Goal: Navigation & Orientation: Find specific page/section

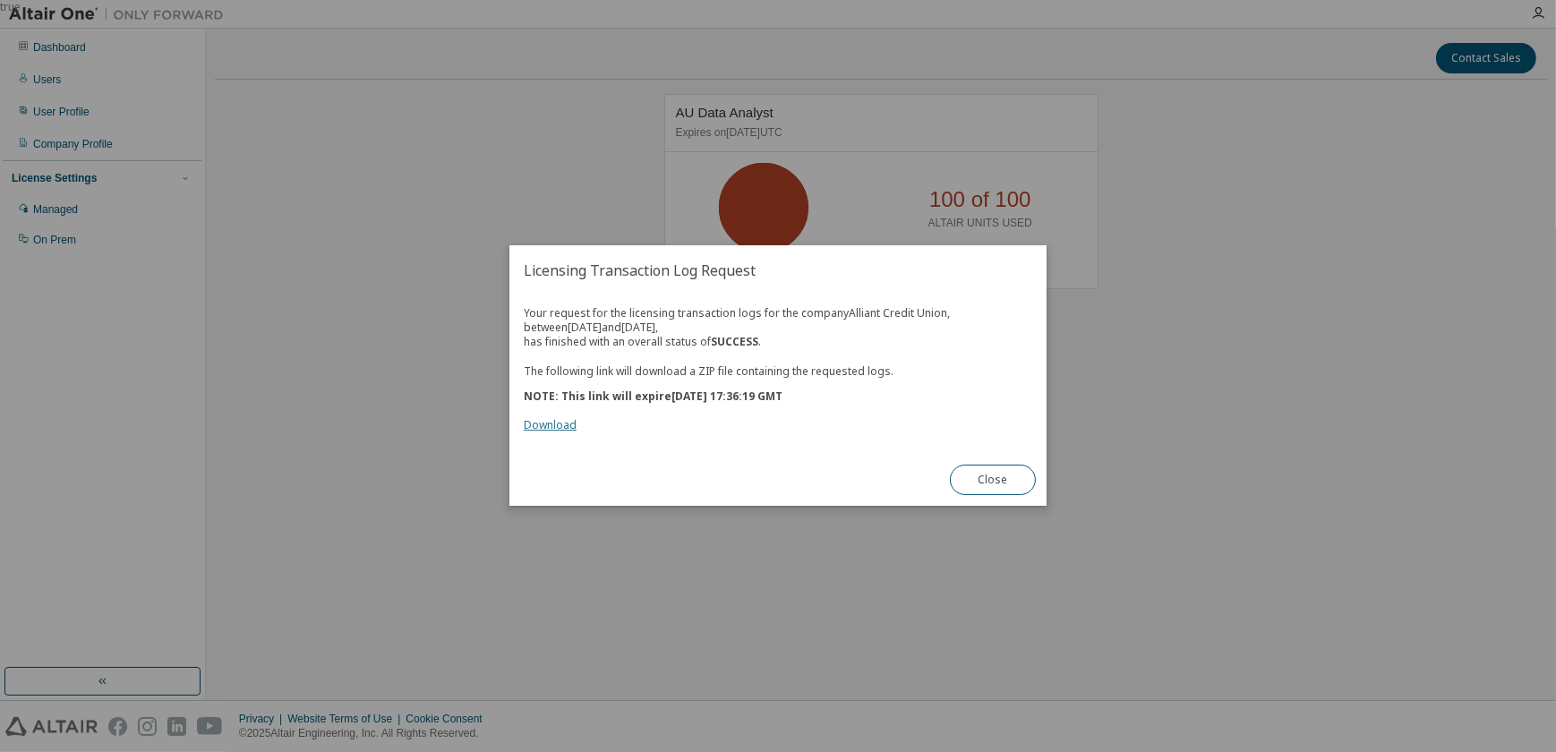
click at [560, 425] on link "Download" at bounding box center [550, 425] width 53 height 15
click at [1012, 478] on button "Close" at bounding box center [993, 481] width 86 height 30
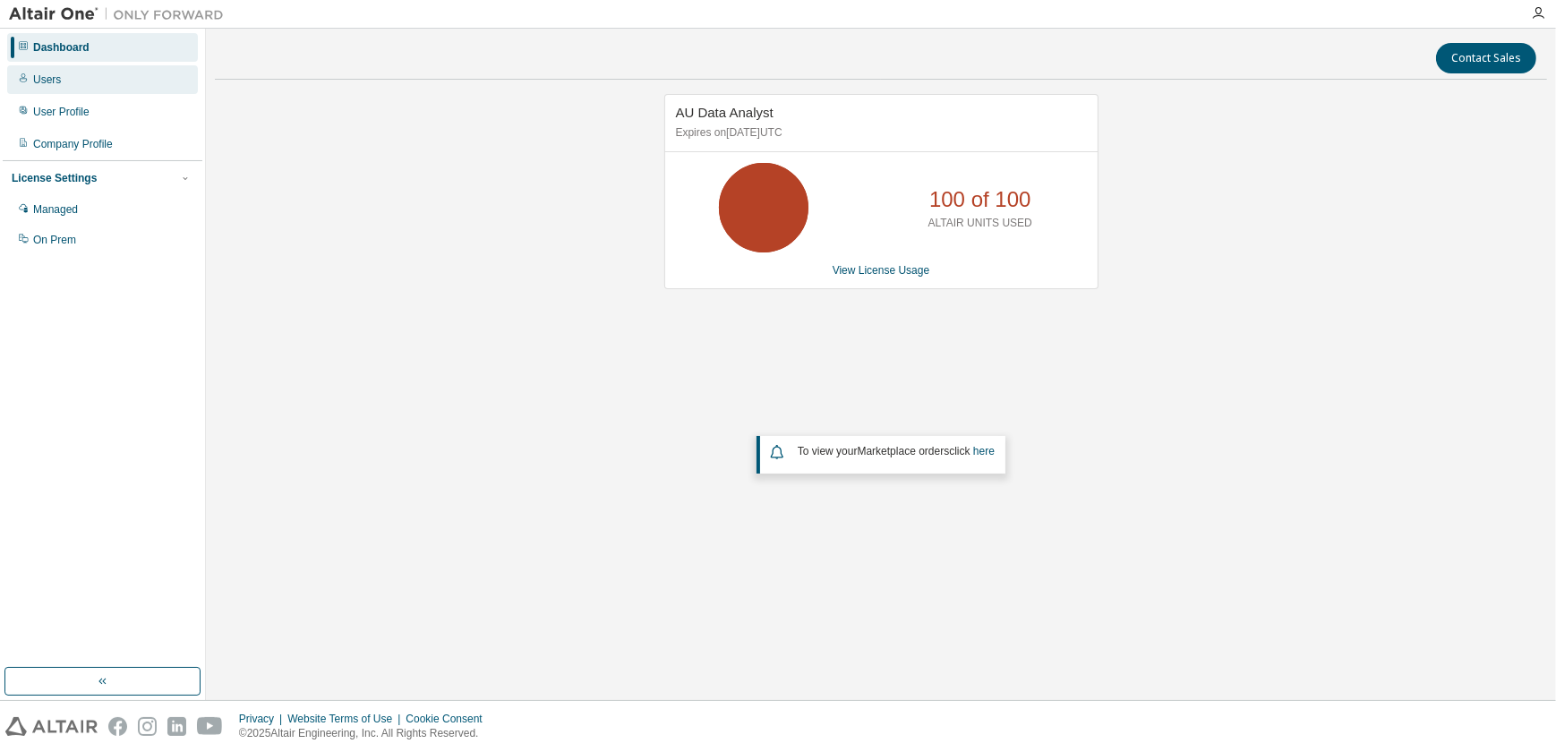
click at [116, 77] on div "Users" at bounding box center [102, 79] width 191 height 29
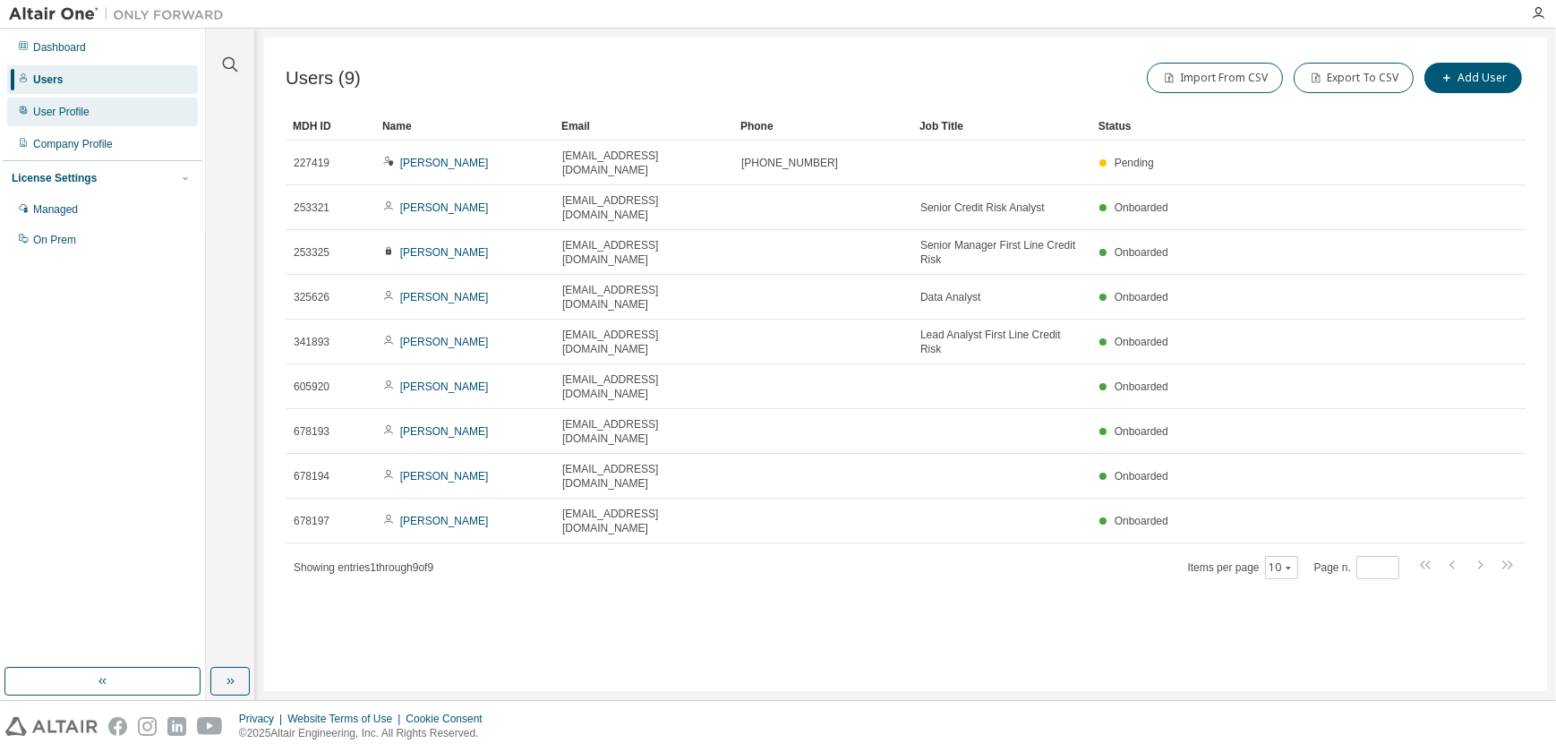
click at [141, 107] on div "User Profile" at bounding box center [102, 112] width 191 height 29
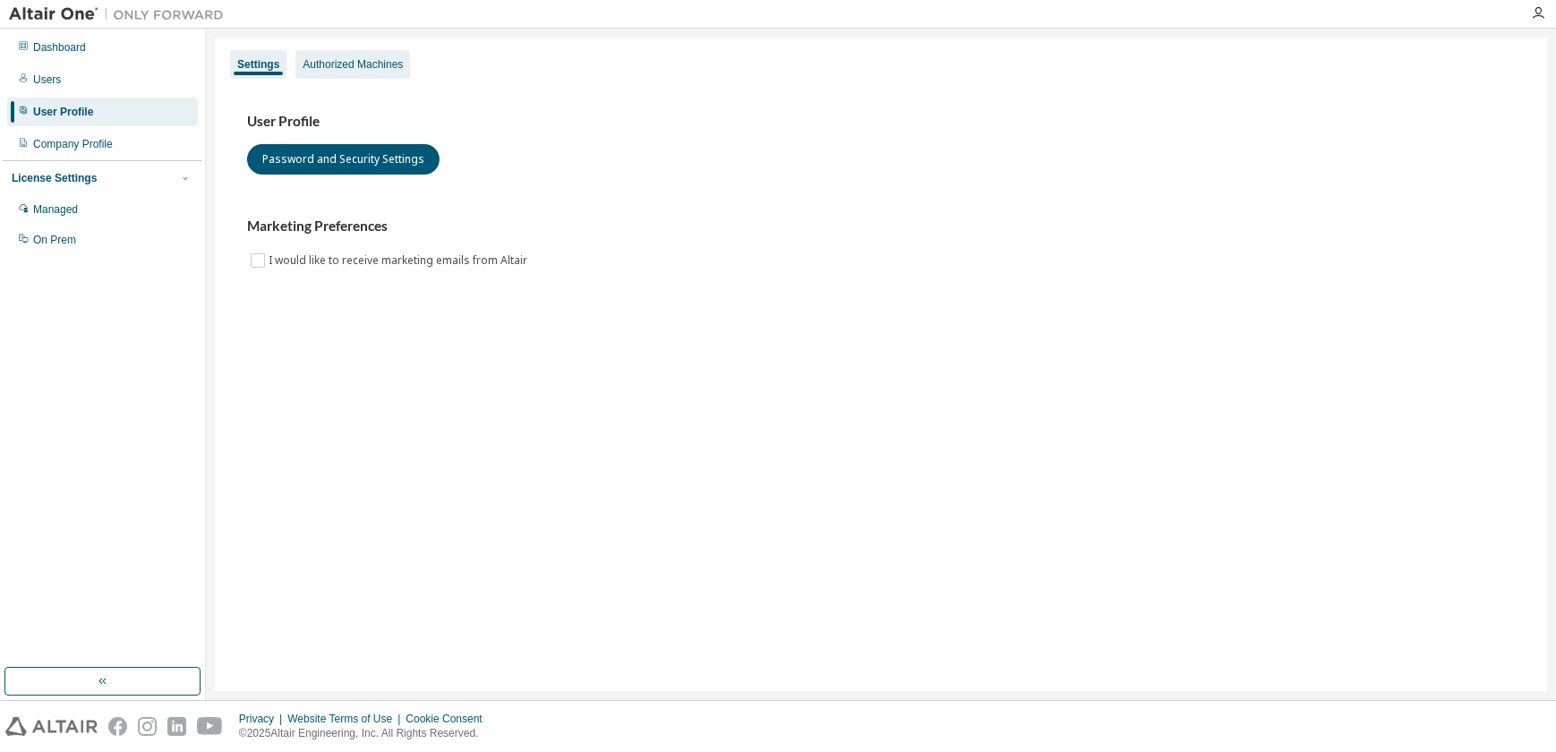
click at [371, 57] on div "Authorized Machines" at bounding box center [353, 64] width 100 height 14
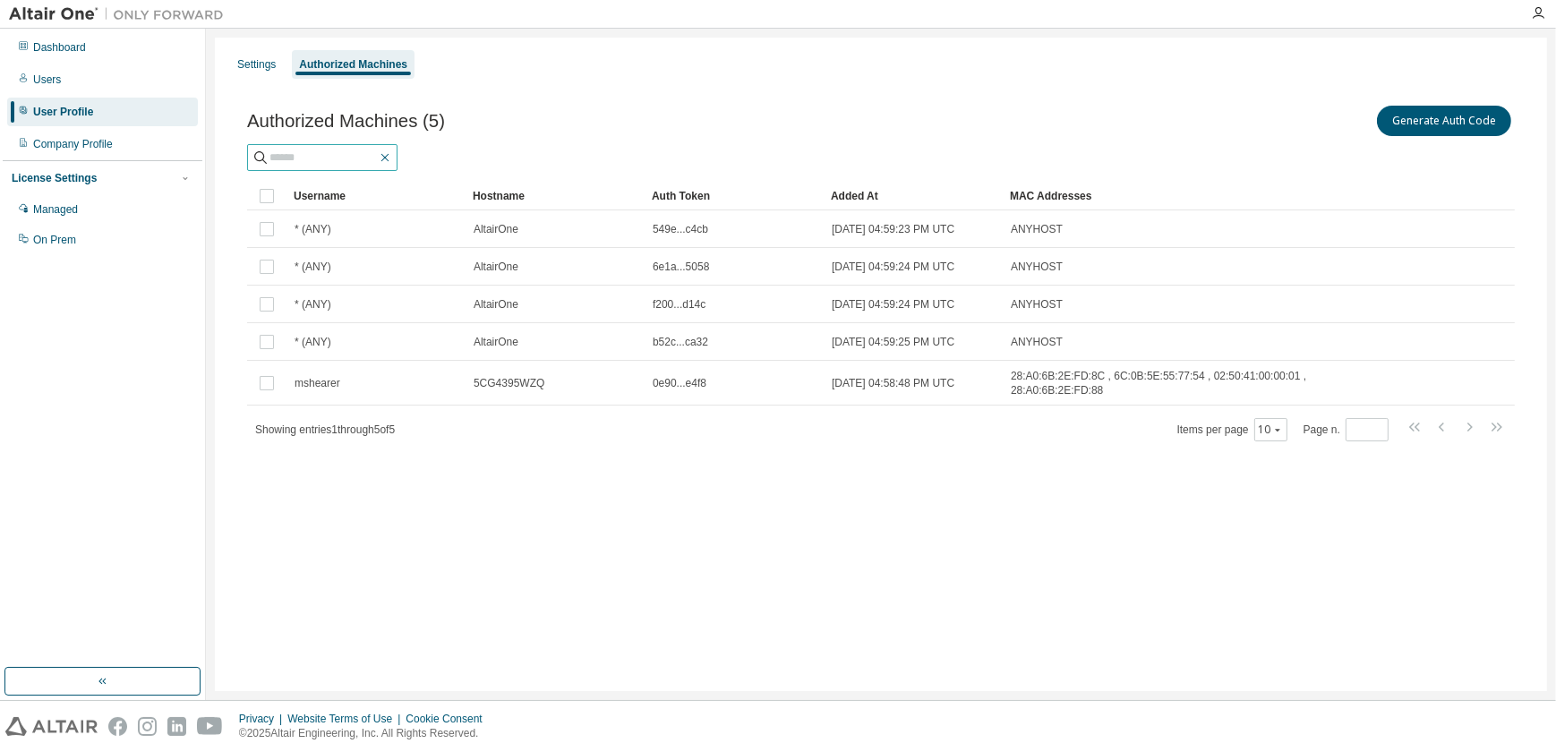
click at [389, 158] on icon "button" at bounding box center [385, 158] width 8 height 8
click at [124, 37] on div "Dashboard" at bounding box center [102, 47] width 191 height 29
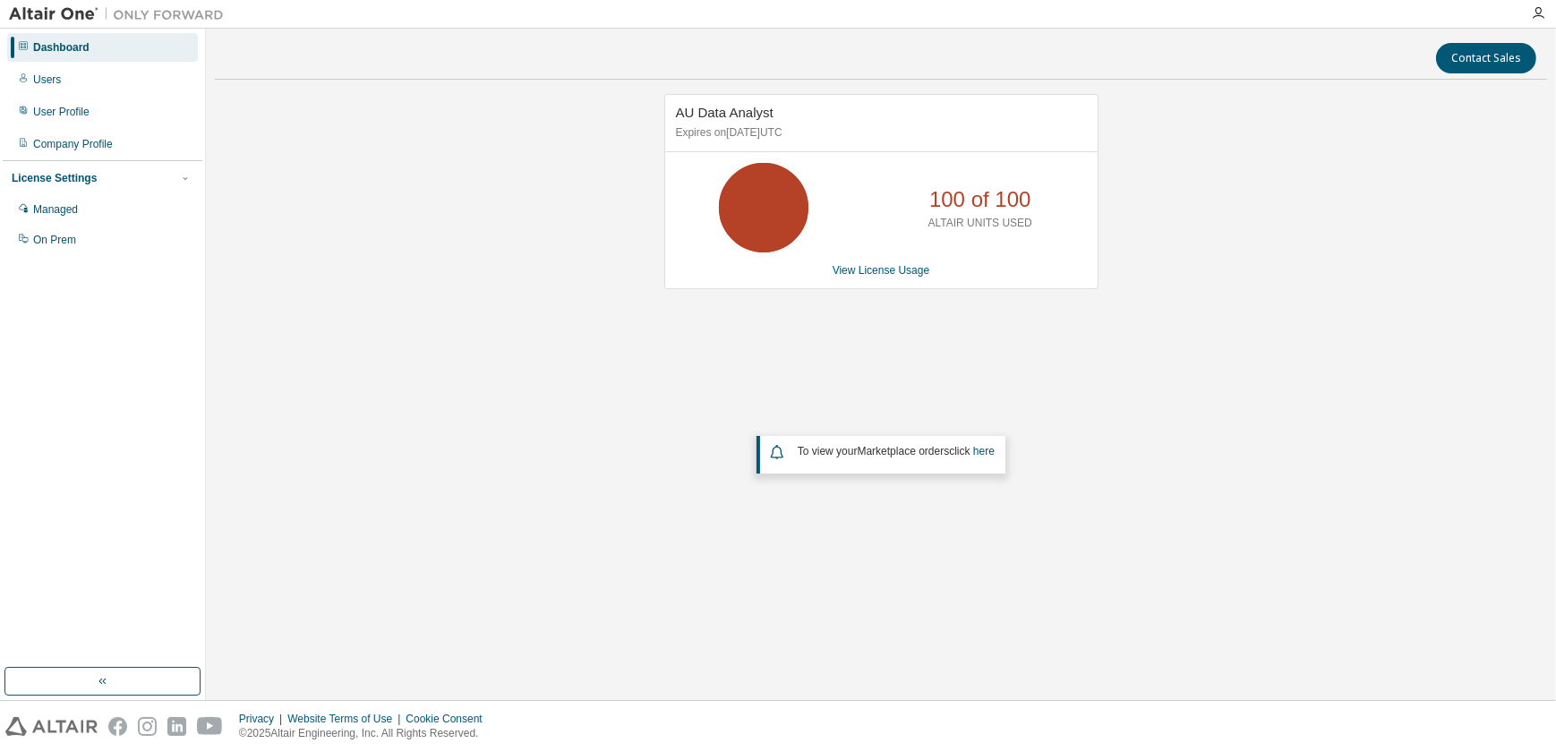
click at [783, 210] on icon at bounding box center [763, 207] width 45 height 45
